Goal: Task Accomplishment & Management: Manage account settings

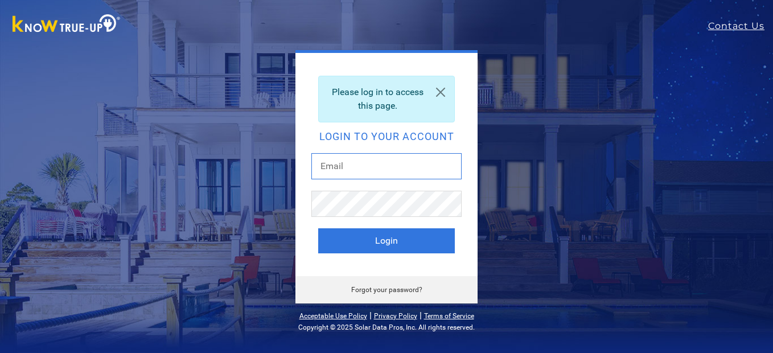
click at [416, 170] on input "text" at bounding box center [386, 166] width 150 height 26
type input "beardad@att.net"
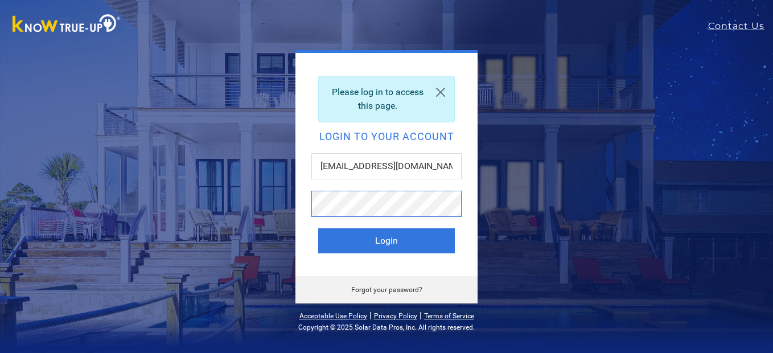
click at [318, 228] on button "Login" at bounding box center [386, 240] width 137 height 25
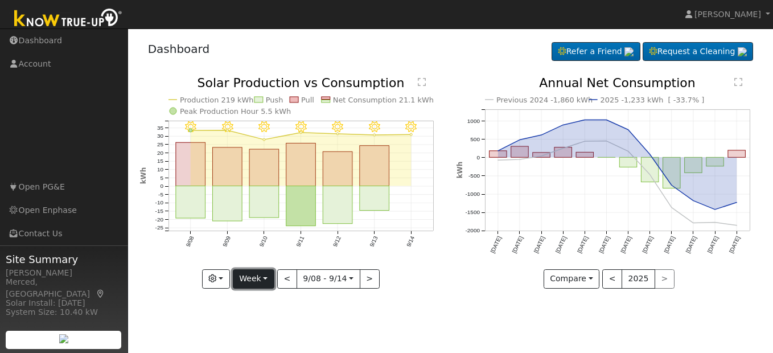
click at [261, 275] on button "Week" at bounding box center [254, 278] width 42 height 19
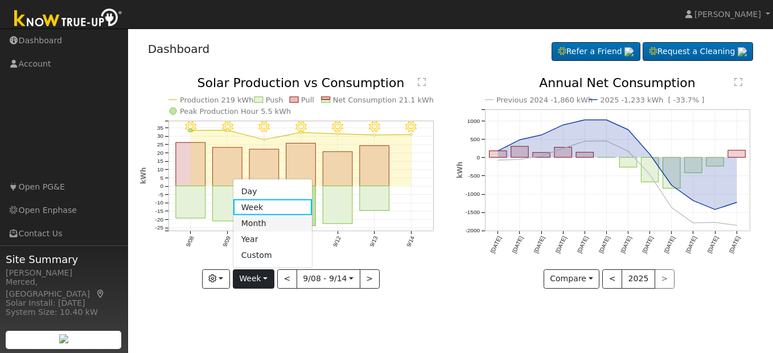
click at [270, 224] on link "Month" at bounding box center [272, 223] width 79 height 16
click at [0, 0] on div at bounding box center [0, 0] width 0 height 0
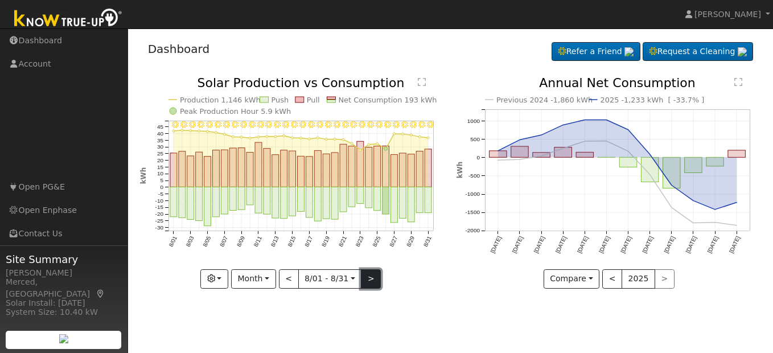
click at [370, 279] on button ">" at bounding box center [371, 278] width 20 height 19
type input "2025-09-01"
click at [0, 0] on div at bounding box center [0, 0] width 0 height 0
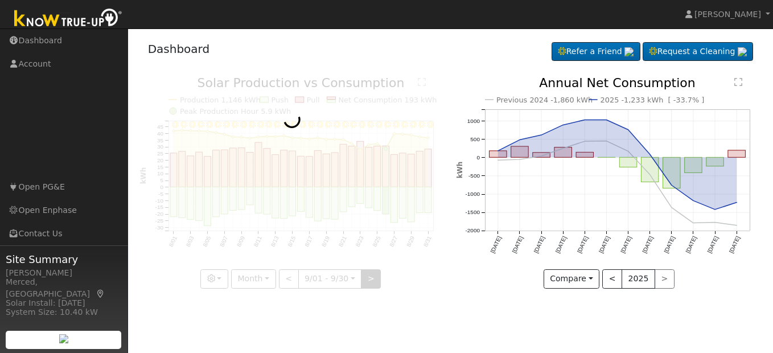
click at [370, 279] on div at bounding box center [292, 183] width 304 height 212
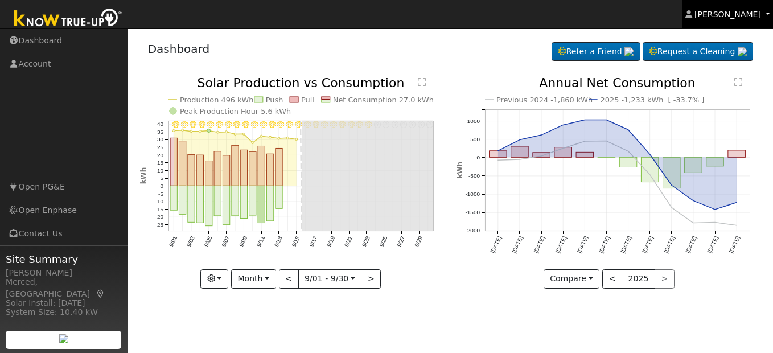
click at [735, 18] on span "James Mendoza" at bounding box center [727, 14] width 67 height 9
click at [734, 18] on span "James Mendoza" at bounding box center [727, 14] width 67 height 9
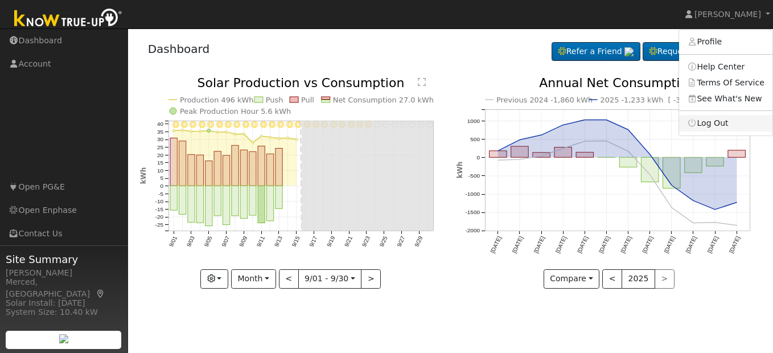
click at [721, 125] on link "Log Out" at bounding box center [725, 123] width 93 height 16
